Goal: Task Accomplishment & Management: Manage account settings

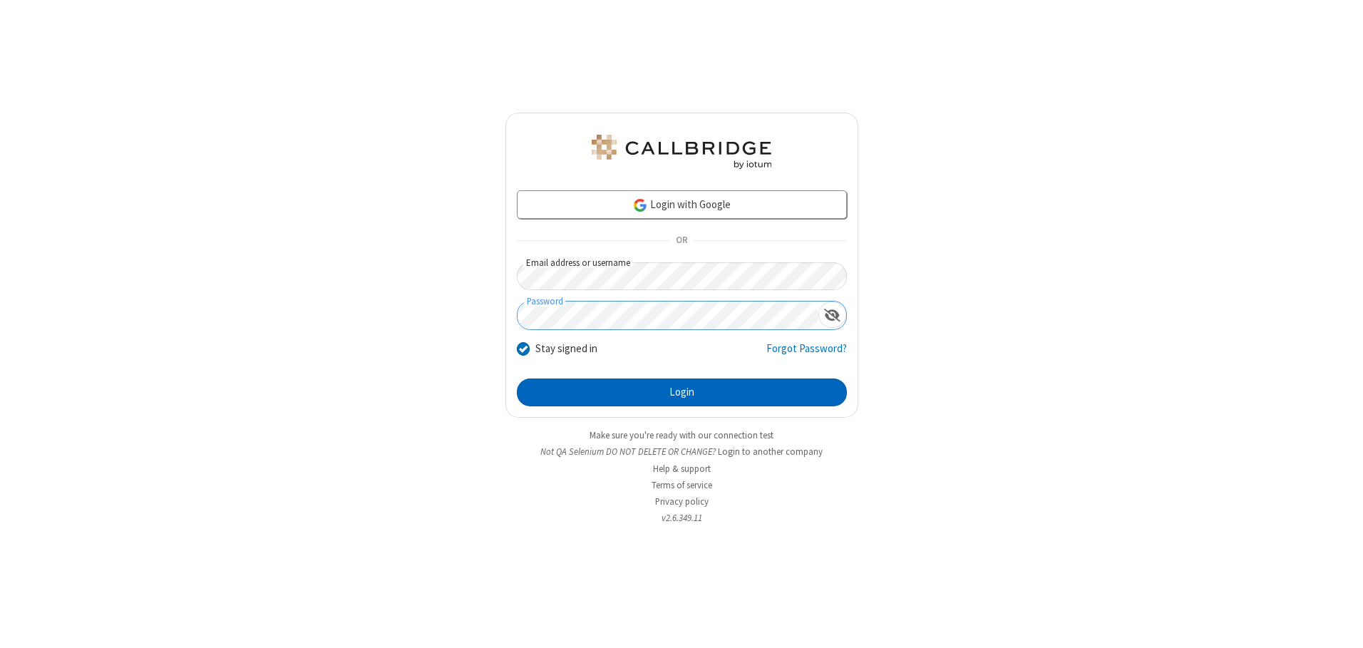
click at [681, 392] on button "Login" at bounding box center [682, 393] width 330 height 29
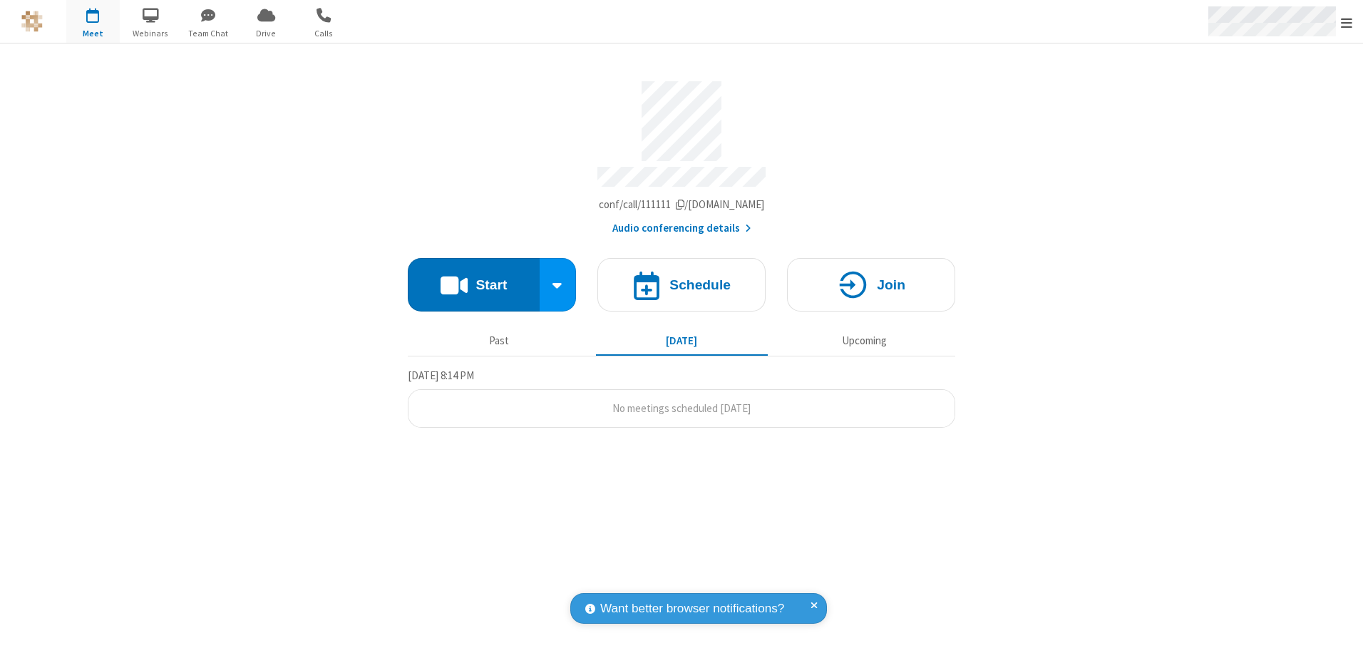
click at [1347, 22] on span "Open menu" at bounding box center [1346, 23] width 11 height 14
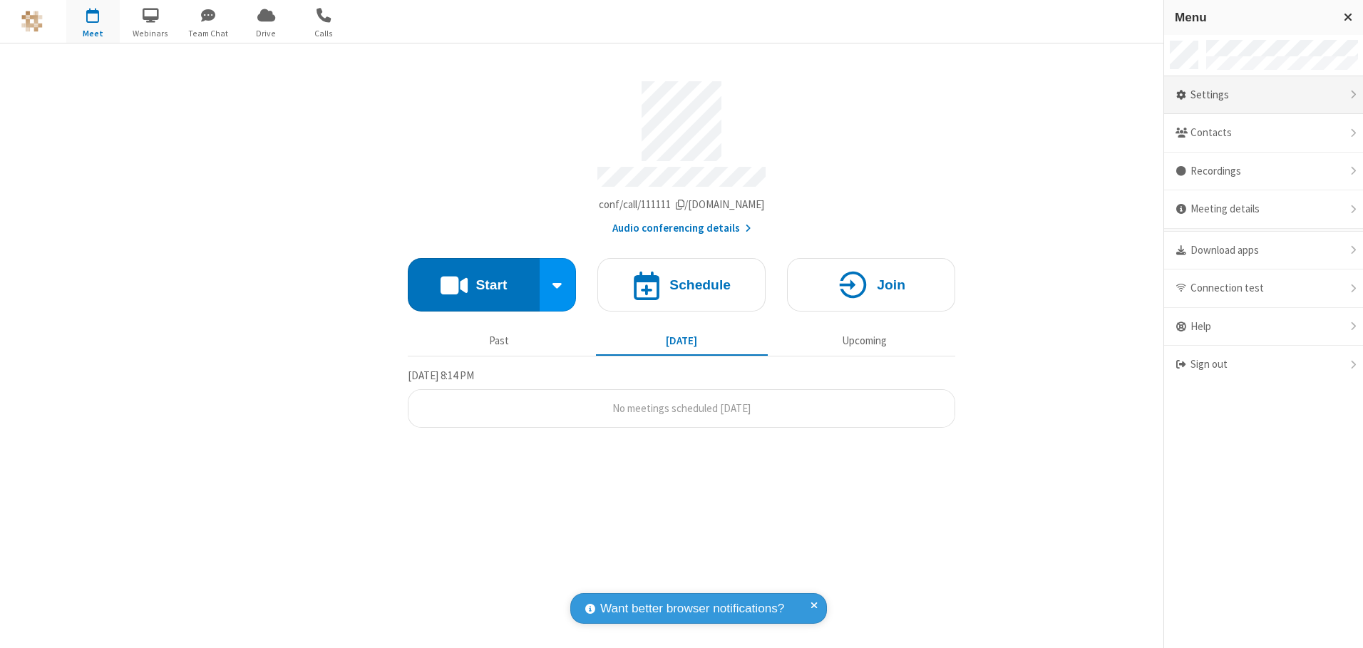
click at [1263, 95] on div "Settings" at bounding box center [1263, 95] width 199 height 38
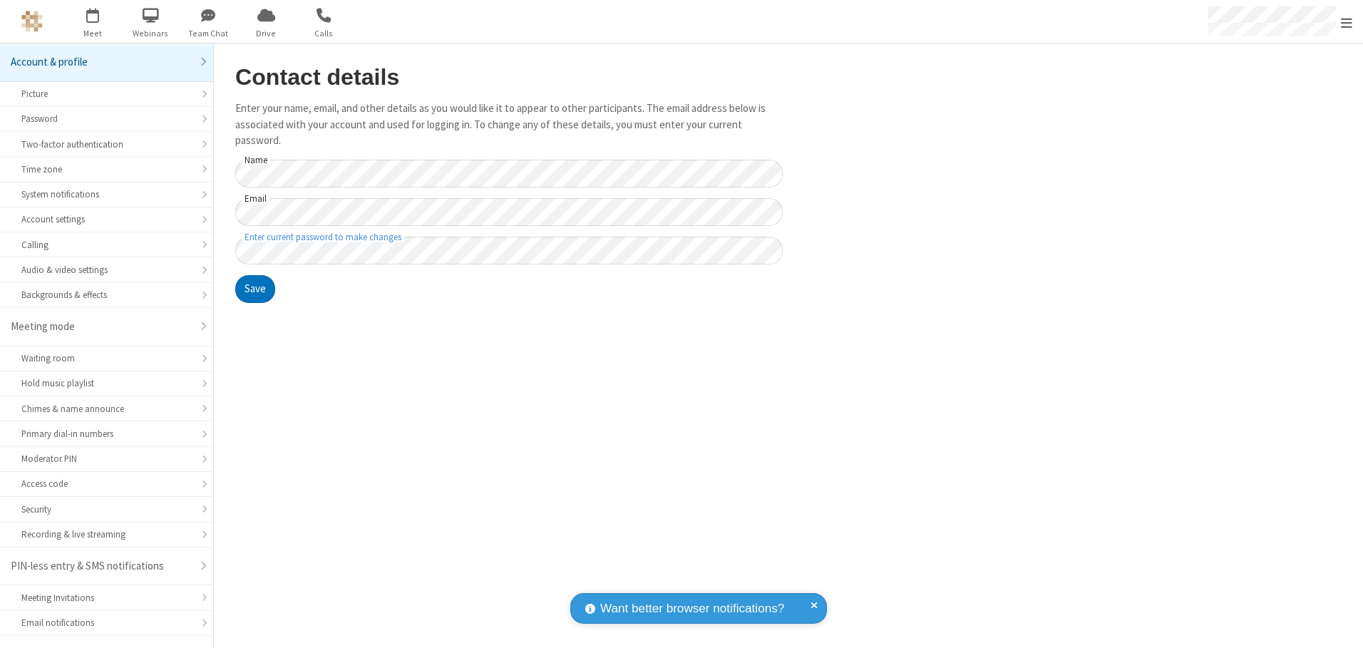
scroll to position [25, 0]
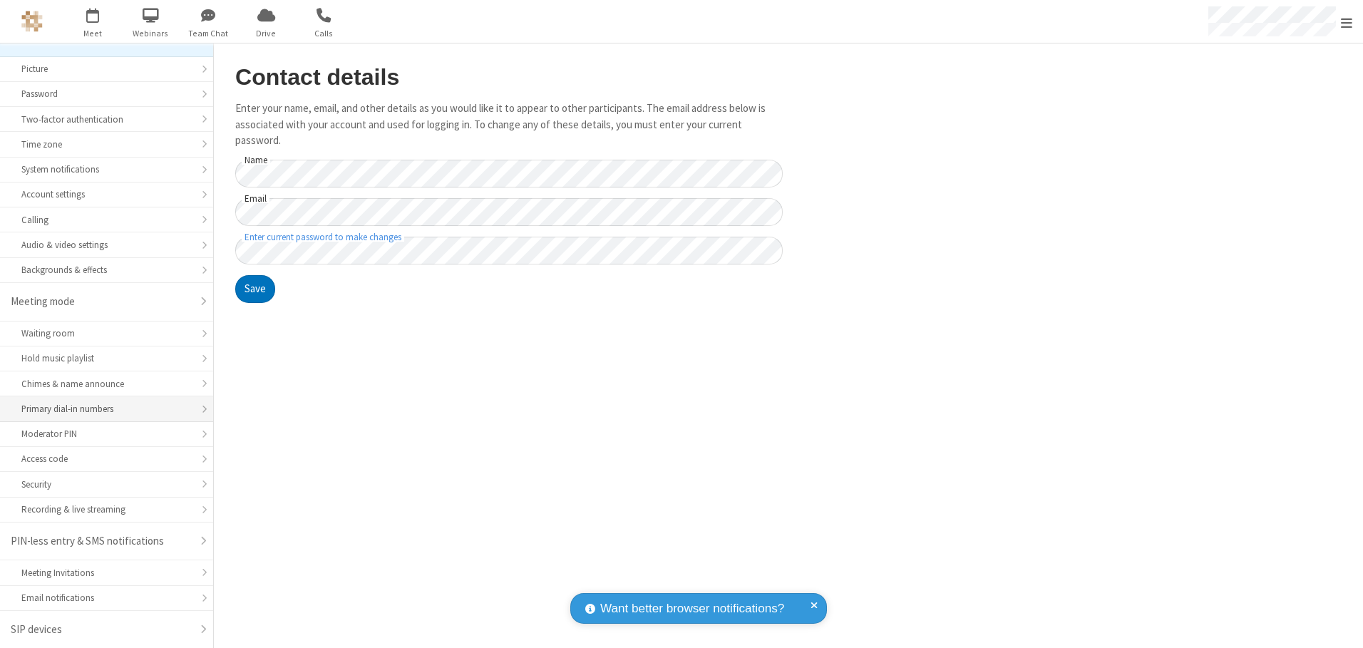
click at [101, 409] on div "Primary dial-in numbers" at bounding box center [106, 409] width 170 height 14
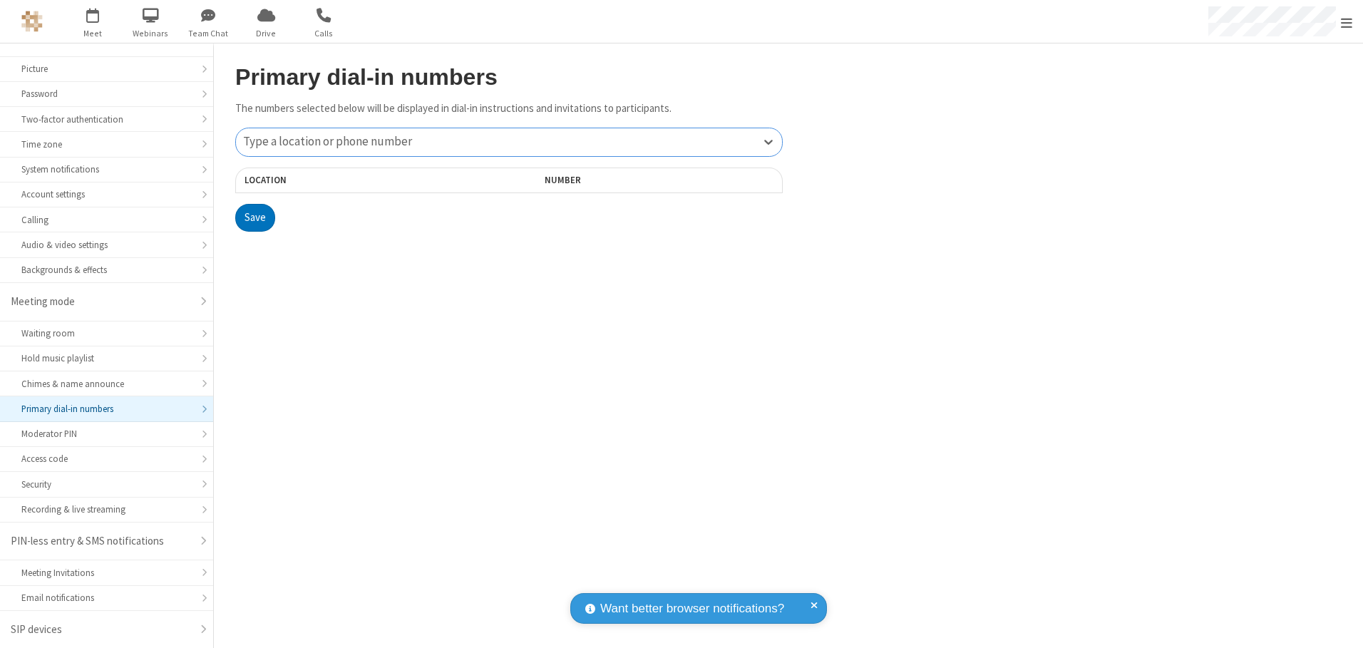
click at [509, 142] on div "Type a location or phone number" at bounding box center [509, 142] width 546 height 28
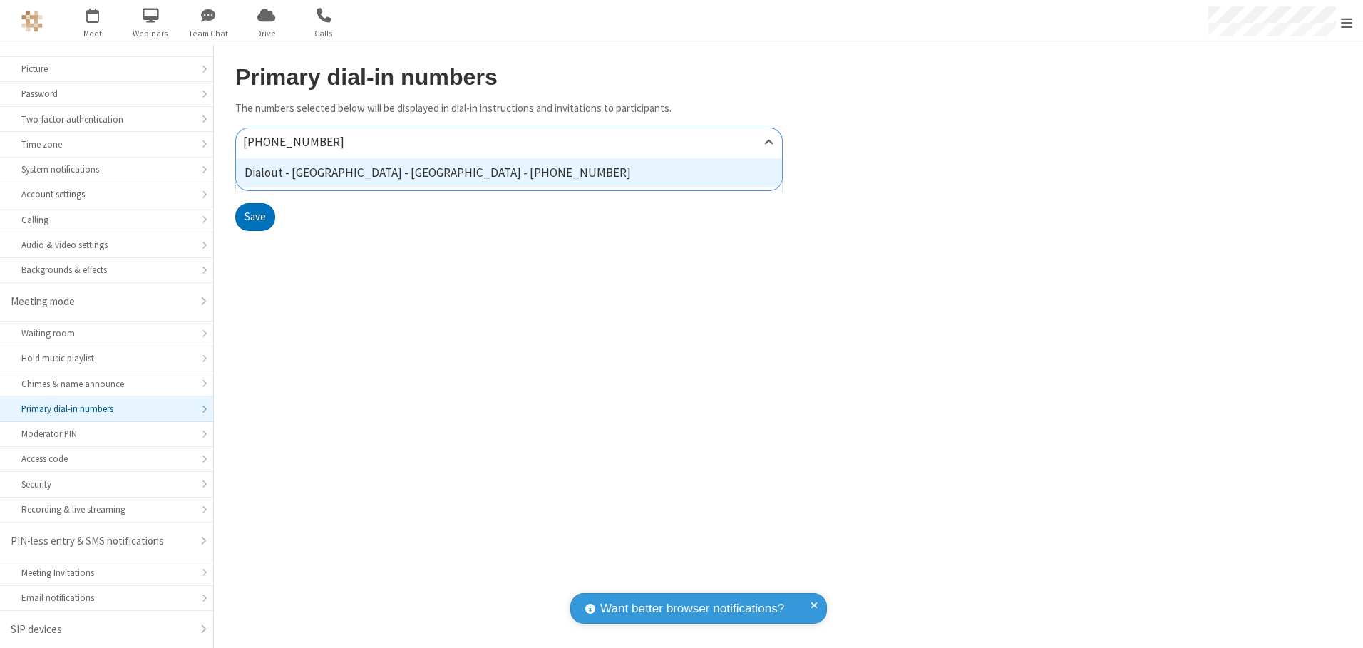
type input "[PHONE_NUMBER]"
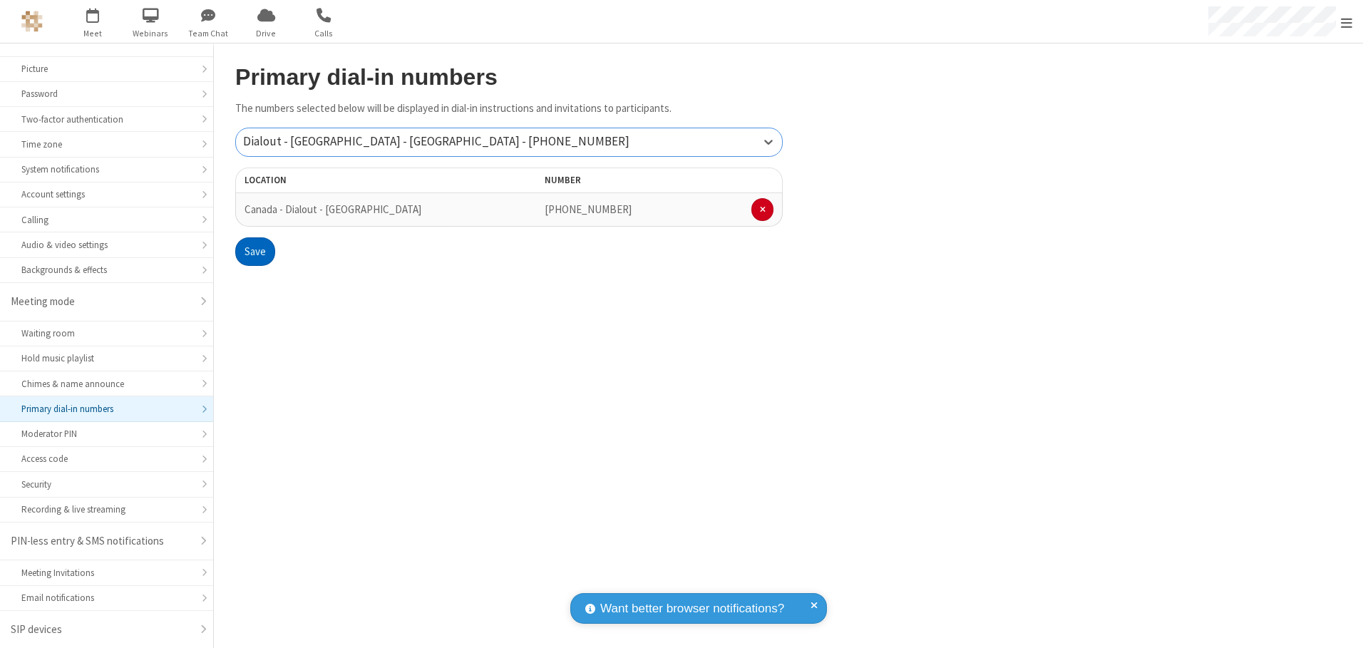
click at [254, 252] on button "Save" at bounding box center [255, 251] width 40 height 29
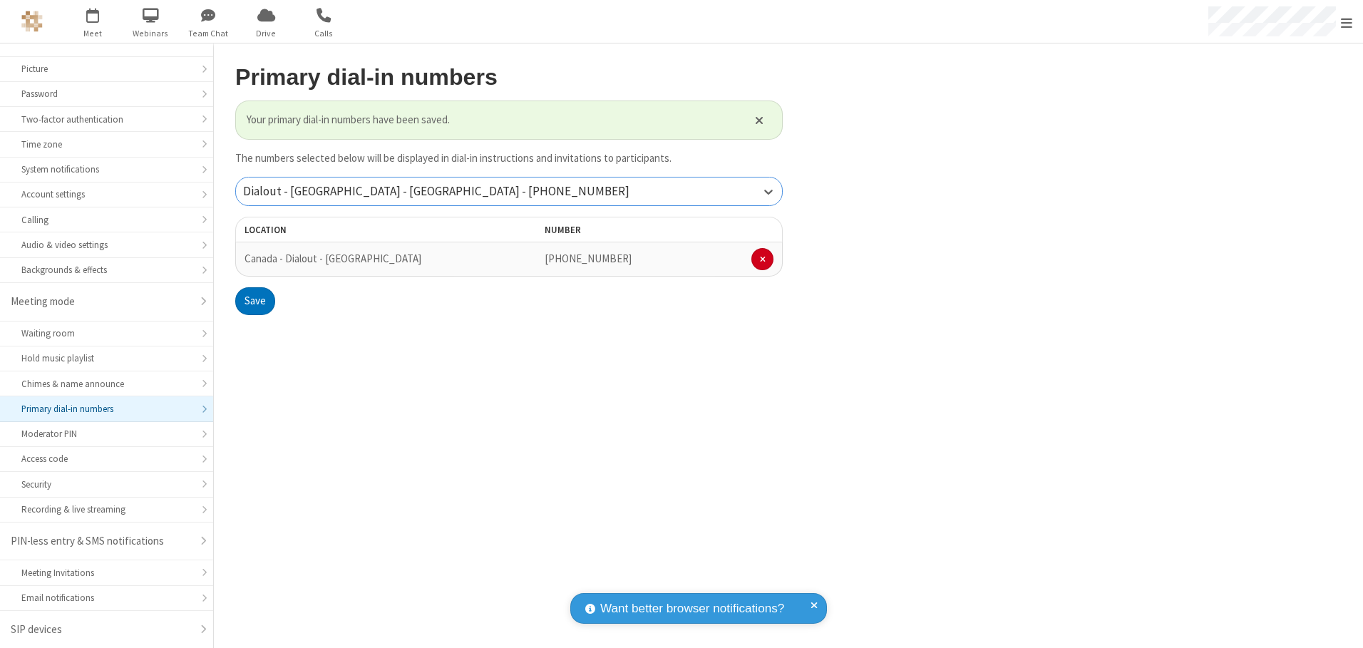
click at [509, 191] on div "Dialout - [GEOGRAPHIC_DATA] - [GEOGRAPHIC_DATA] - [PHONE_NUMBER]" at bounding box center [509, 191] width 546 height 28
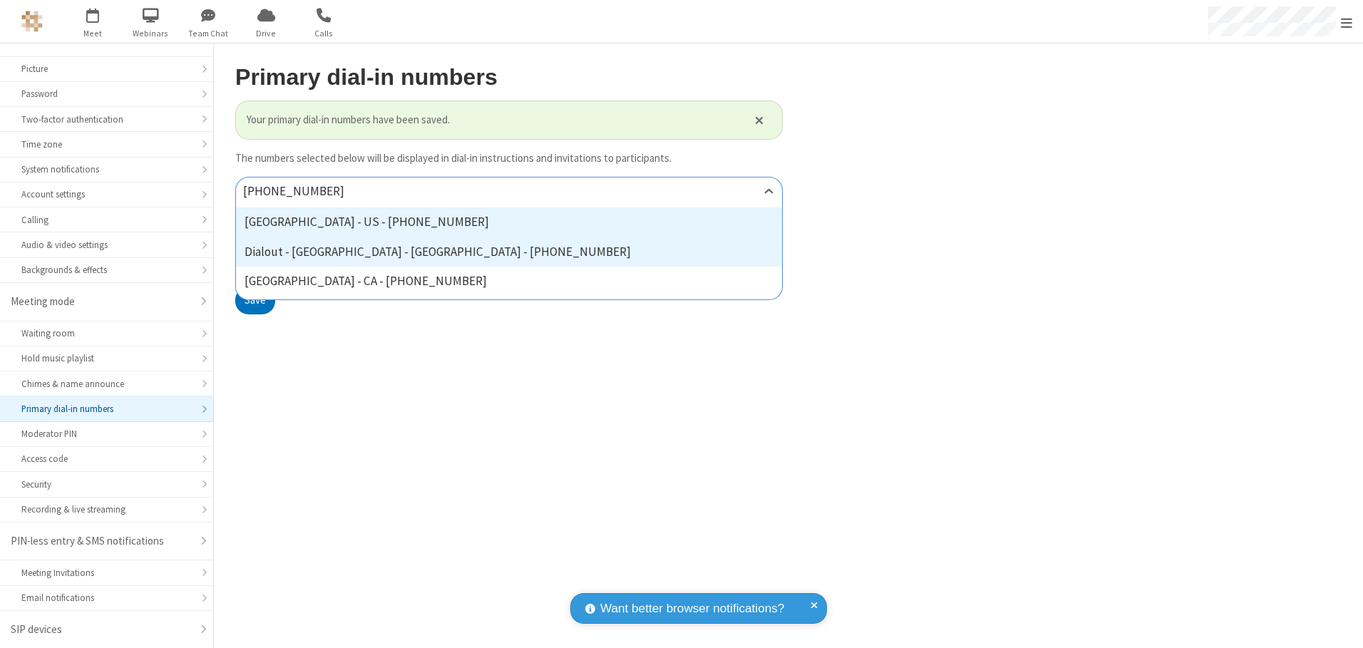
type input "[PHONE_NUMBER]"
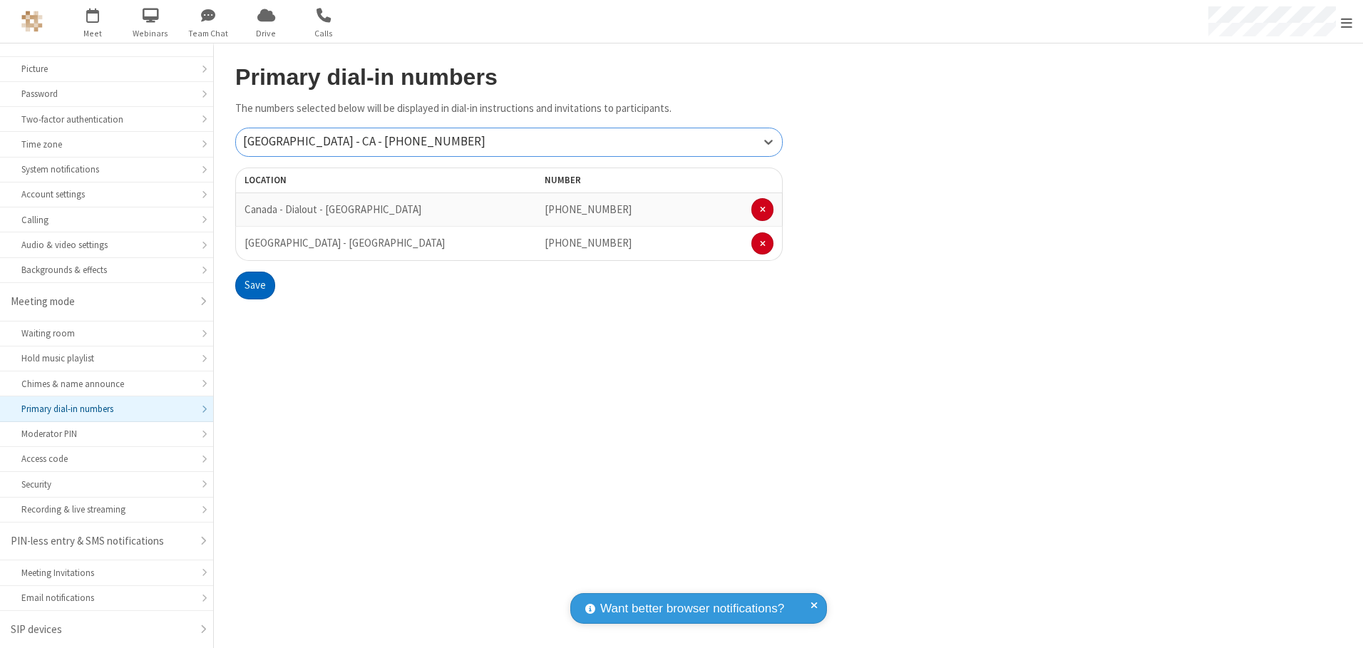
click at [254, 285] on button "Save" at bounding box center [255, 286] width 40 height 29
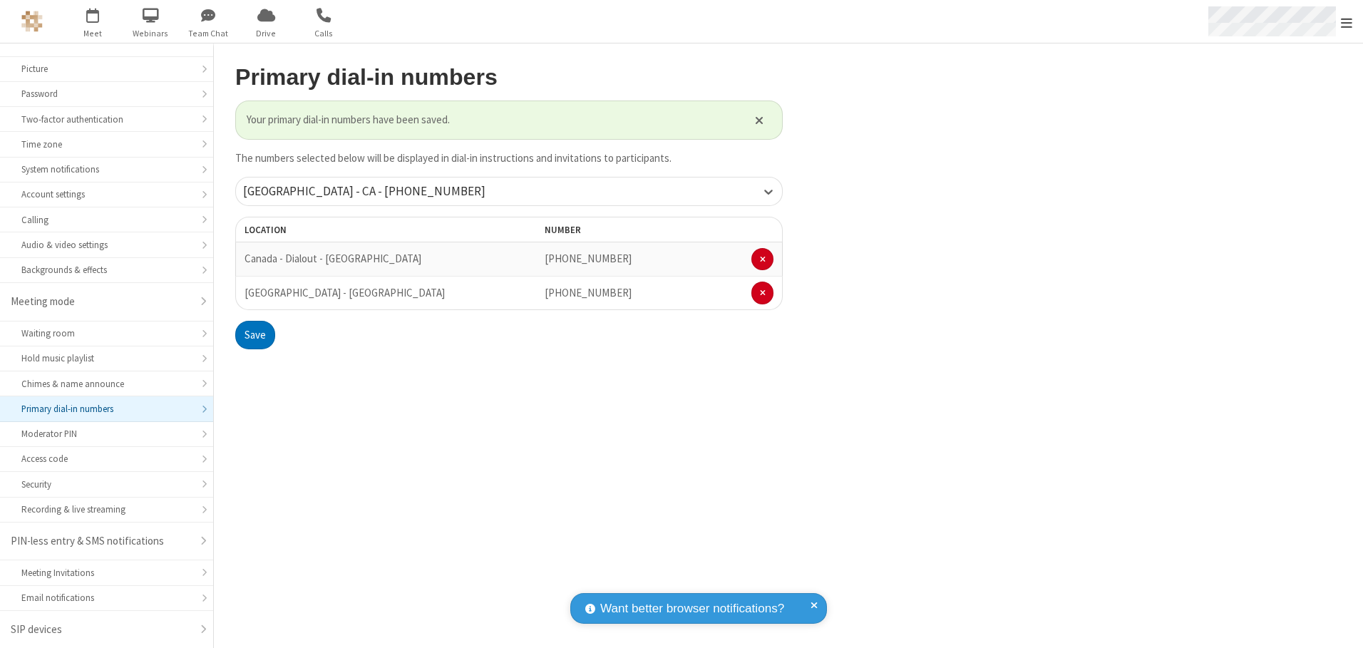
click at [1347, 22] on span "Open menu" at bounding box center [1346, 23] width 11 height 14
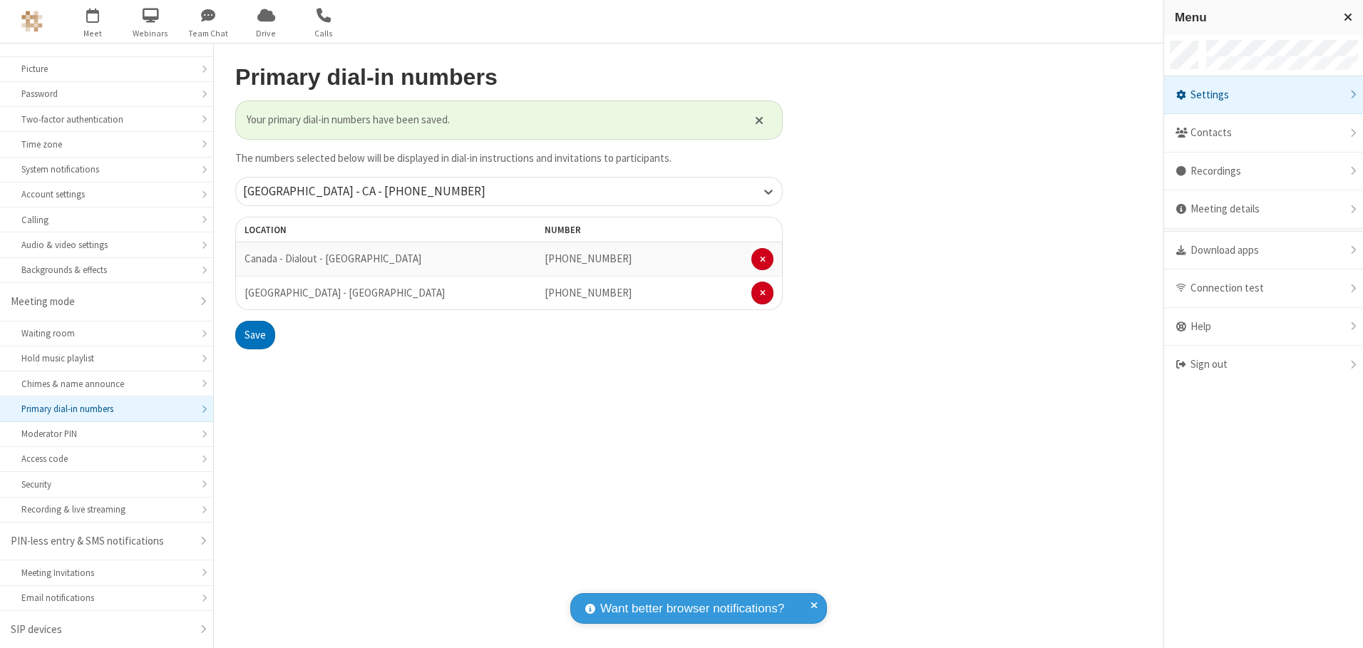
click at [1263, 95] on div "Settings" at bounding box center [1263, 95] width 199 height 38
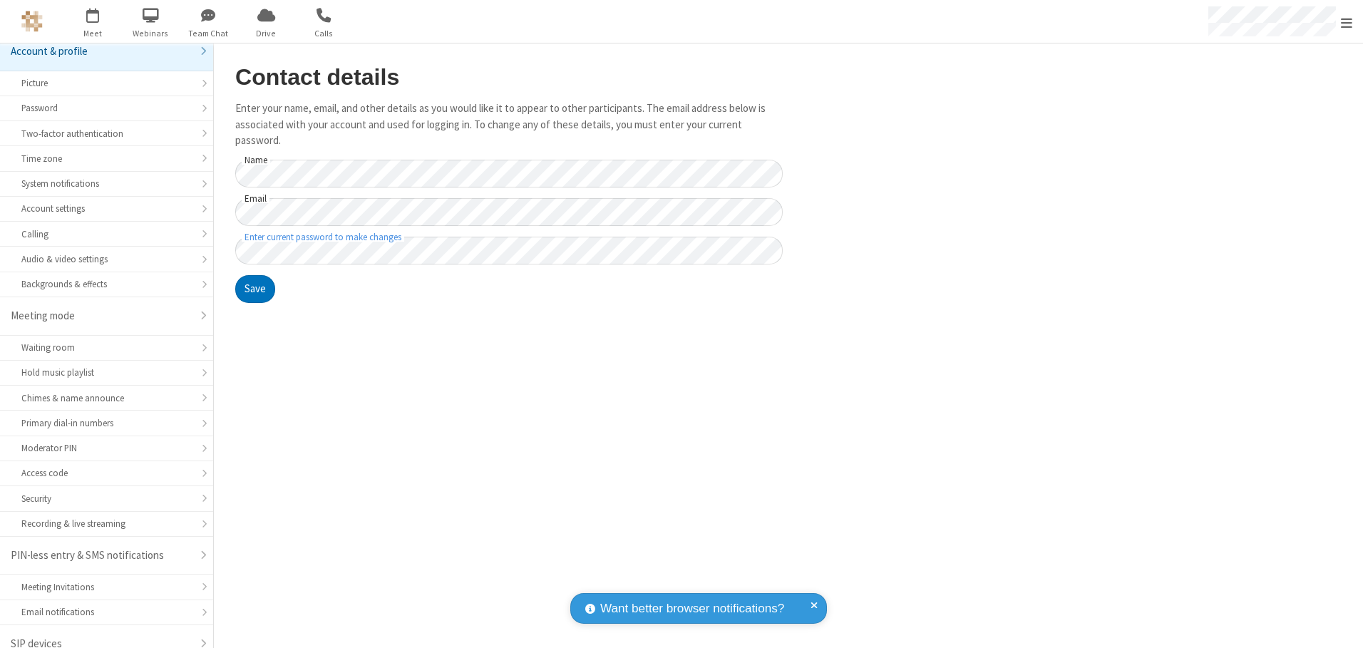
scroll to position [25, 0]
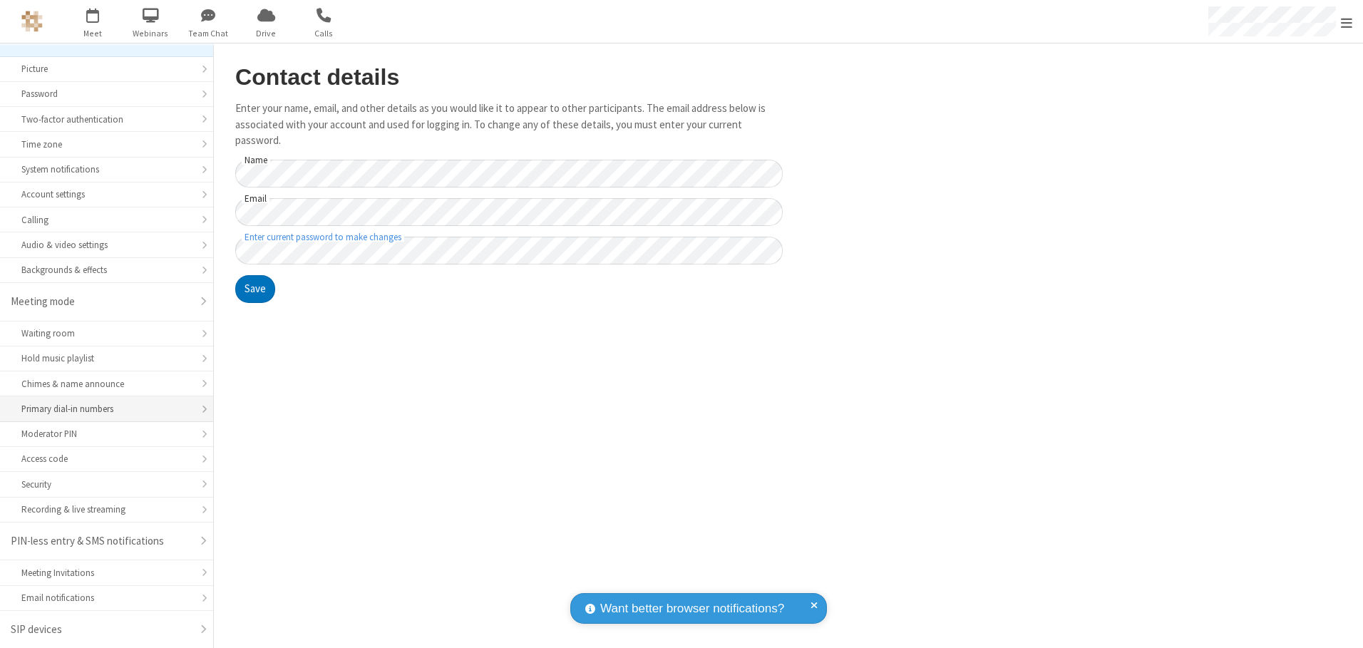
click at [101, 409] on div "Primary dial-in numbers" at bounding box center [106, 409] width 170 height 14
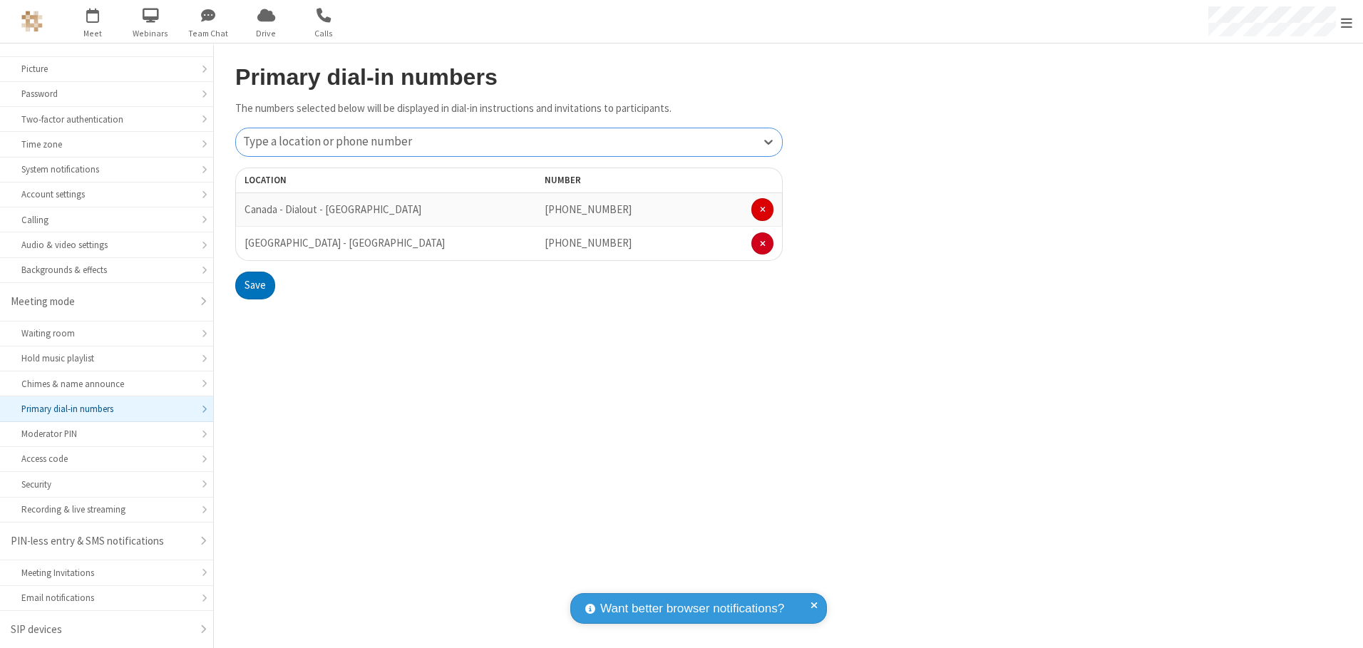
click at [762, 210] on span at bounding box center [763, 209] width 6 height 9
click at [254, 252] on button "Save" at bounding box center [255, 251] width 40 height 29
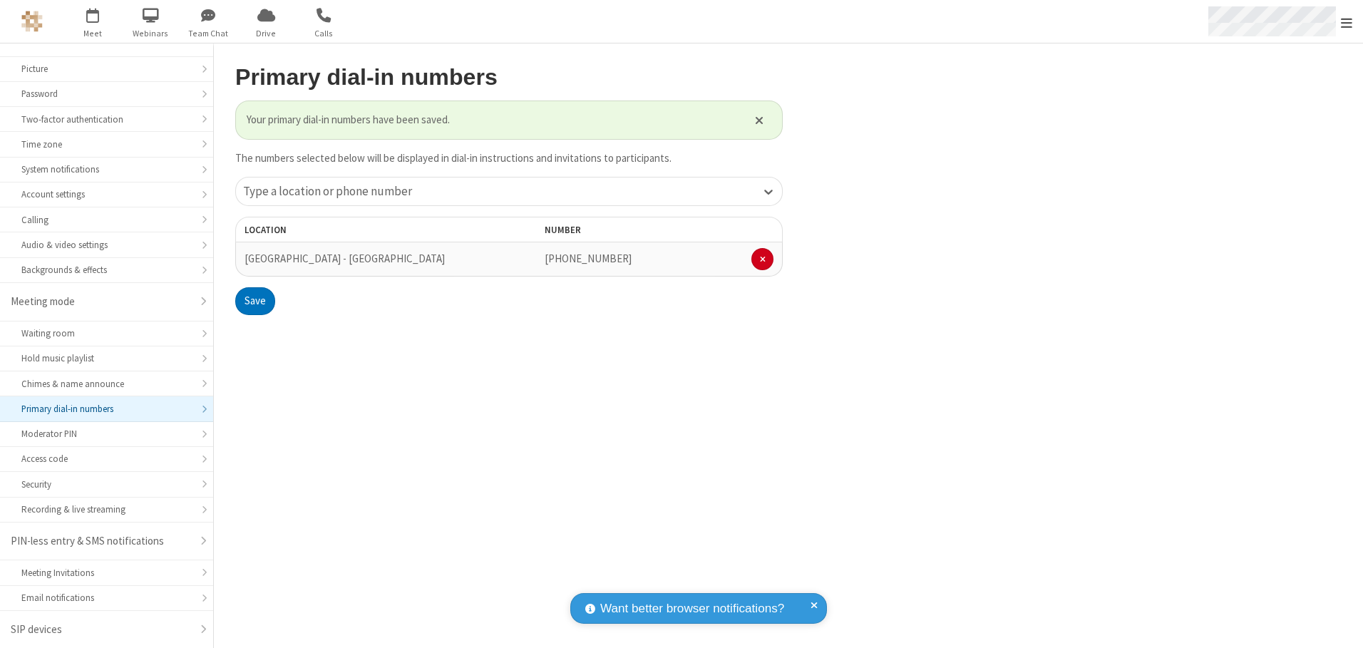
click at [1347, 22] on span "Open menu" at bounding box center [1346, 23] width 11 height 14
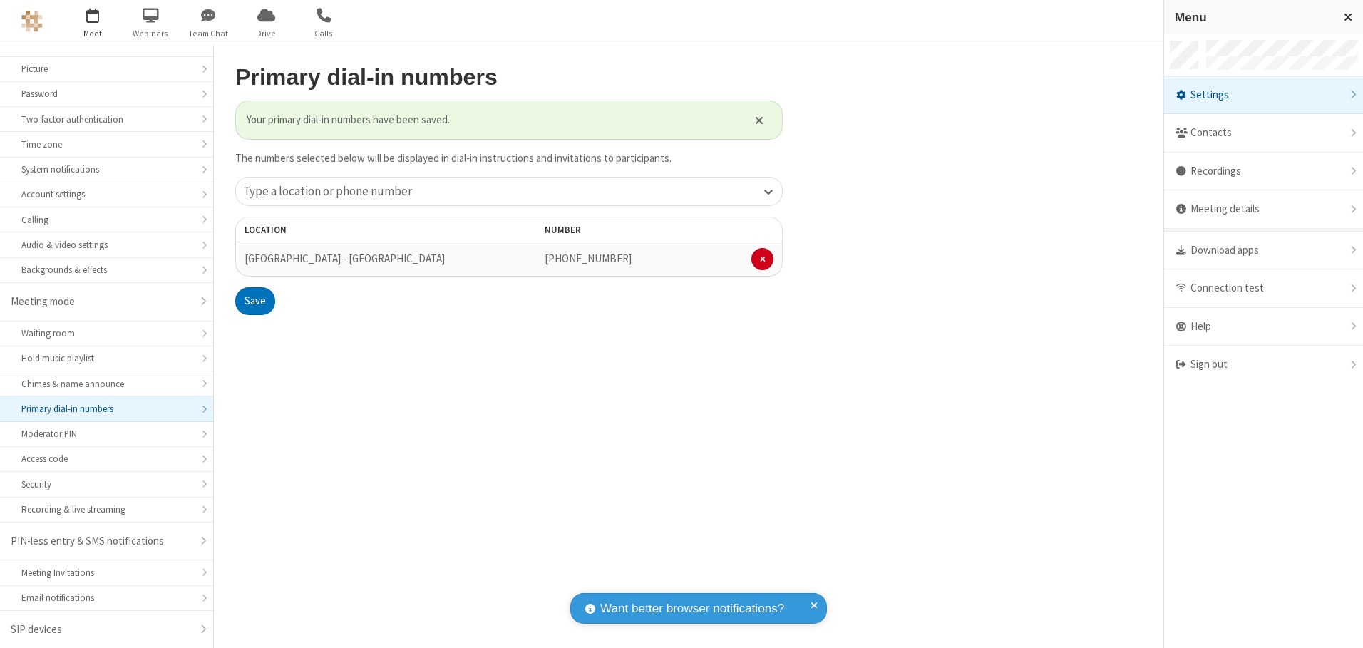
click at [93, 21] on span "button" at bounding box center [92, 15] width 53 height 24
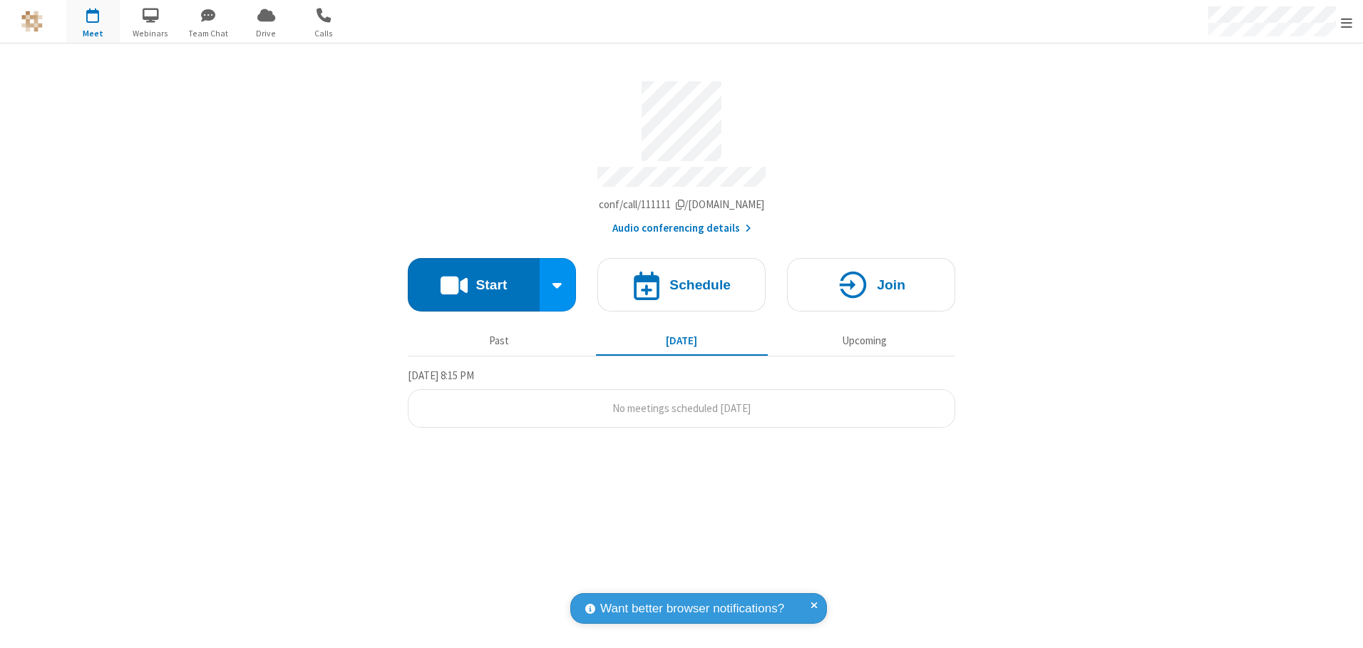
click at [681, 223] on button "Audio conferencing details" at bounding box center [681, 228] width 139 height 16
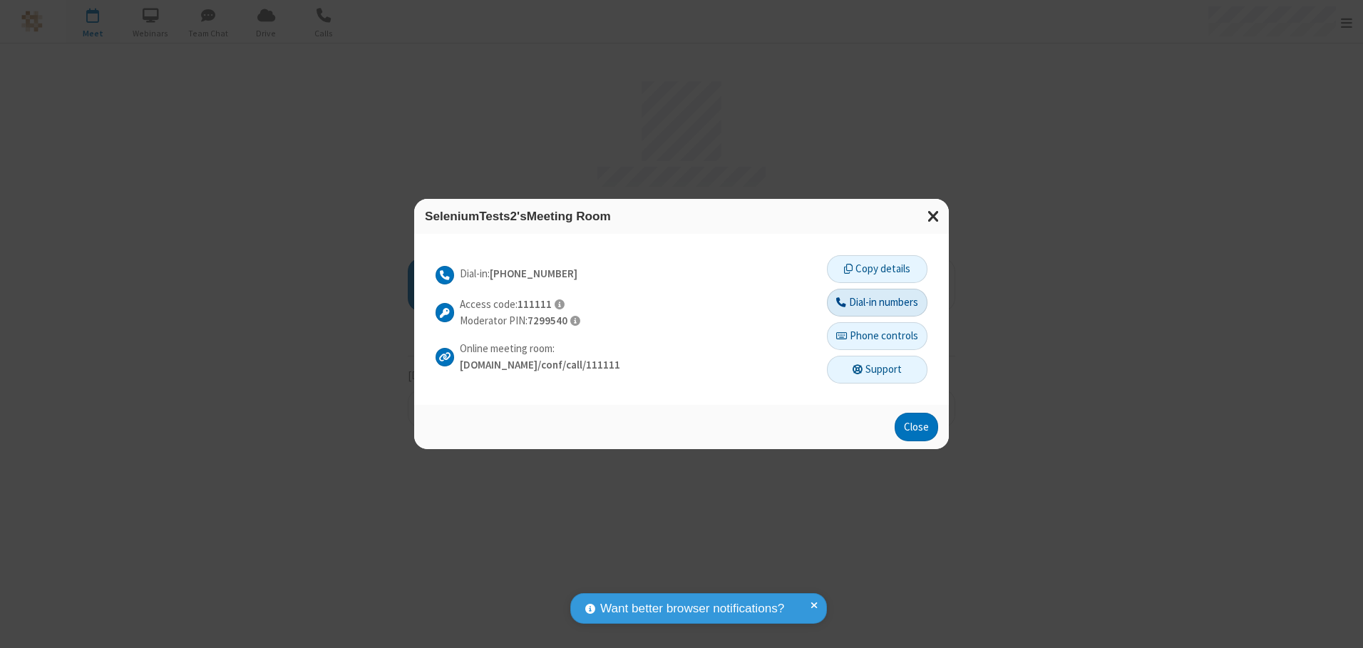
click at [876, 302] on button "Dial-in numbers" at bounding box center [877, 303] width 101 height 29
